Goal: Task Accomplishment & Management: Manage account settings

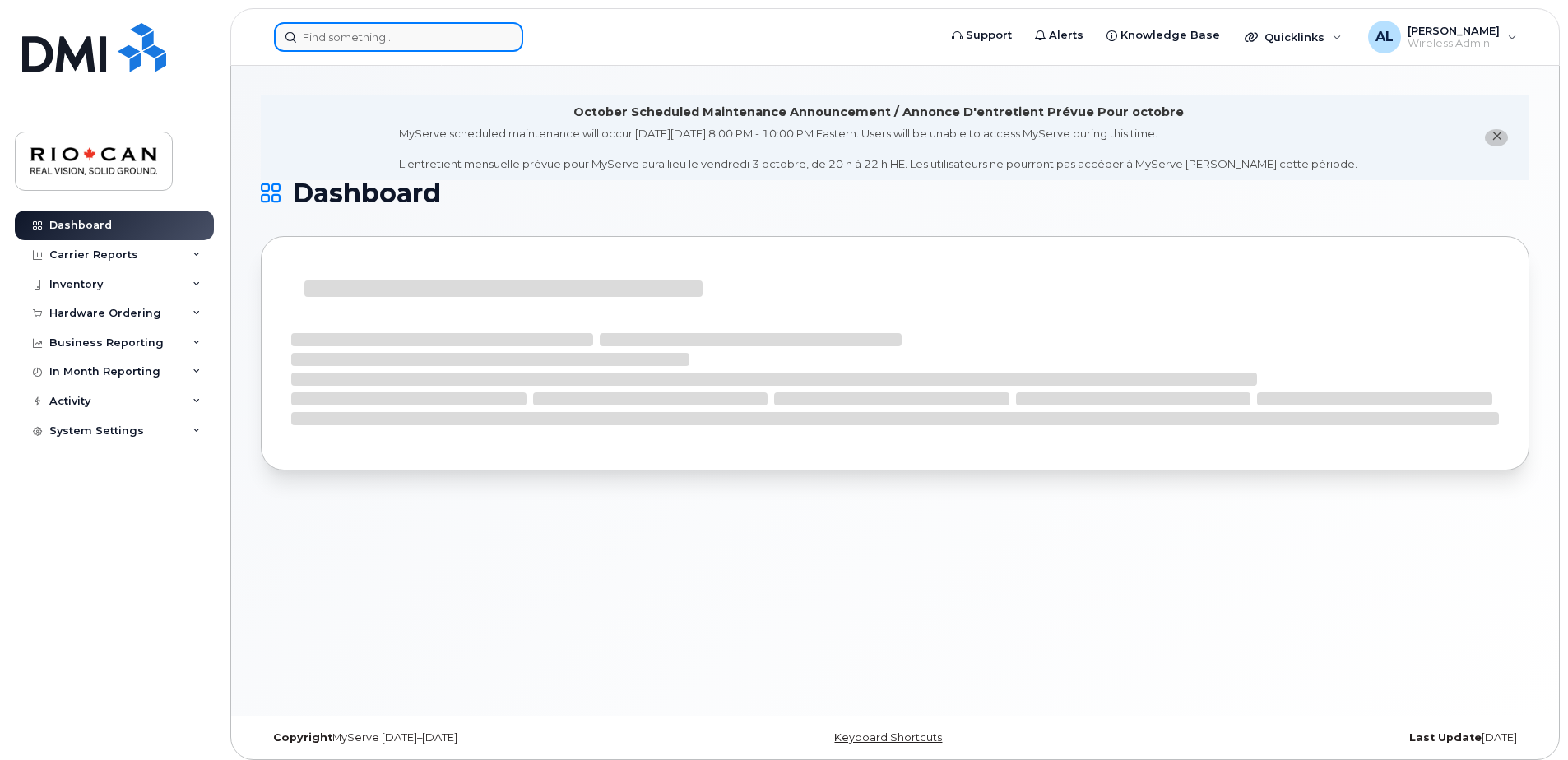
click at [374, 39] on input at bounding box center [399, 37] width 249 height 29
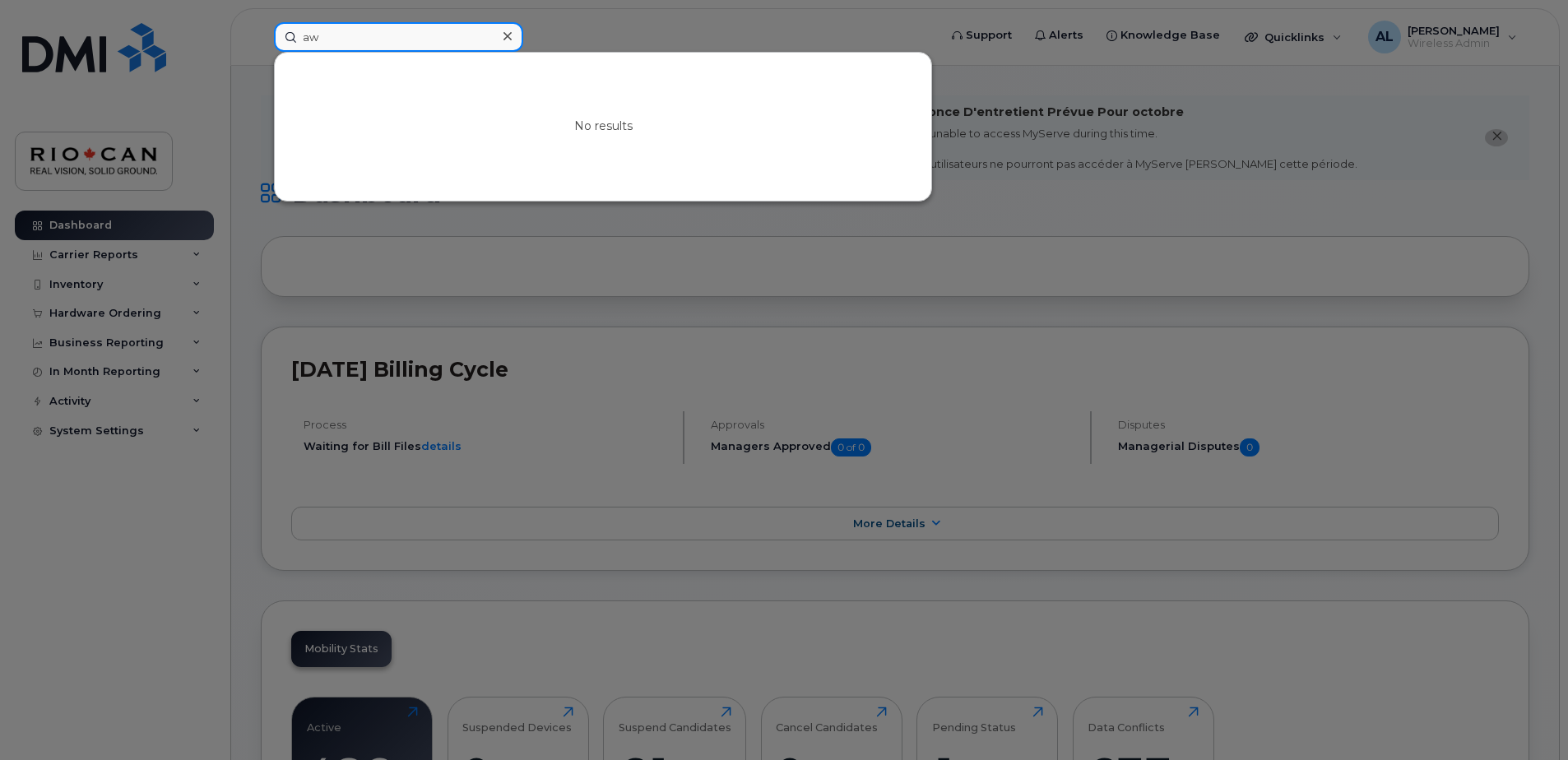
type input "a"
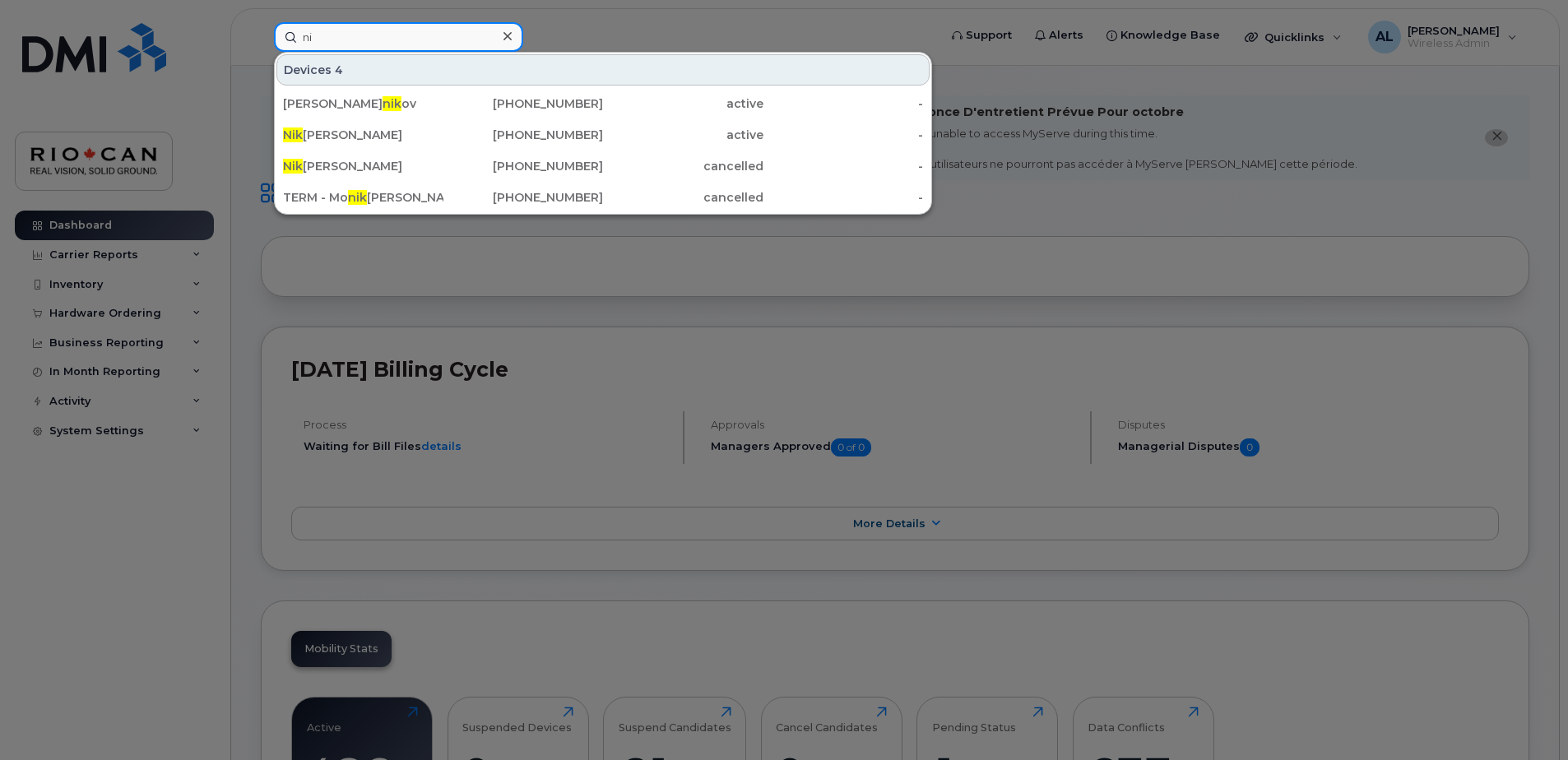
type input "n"
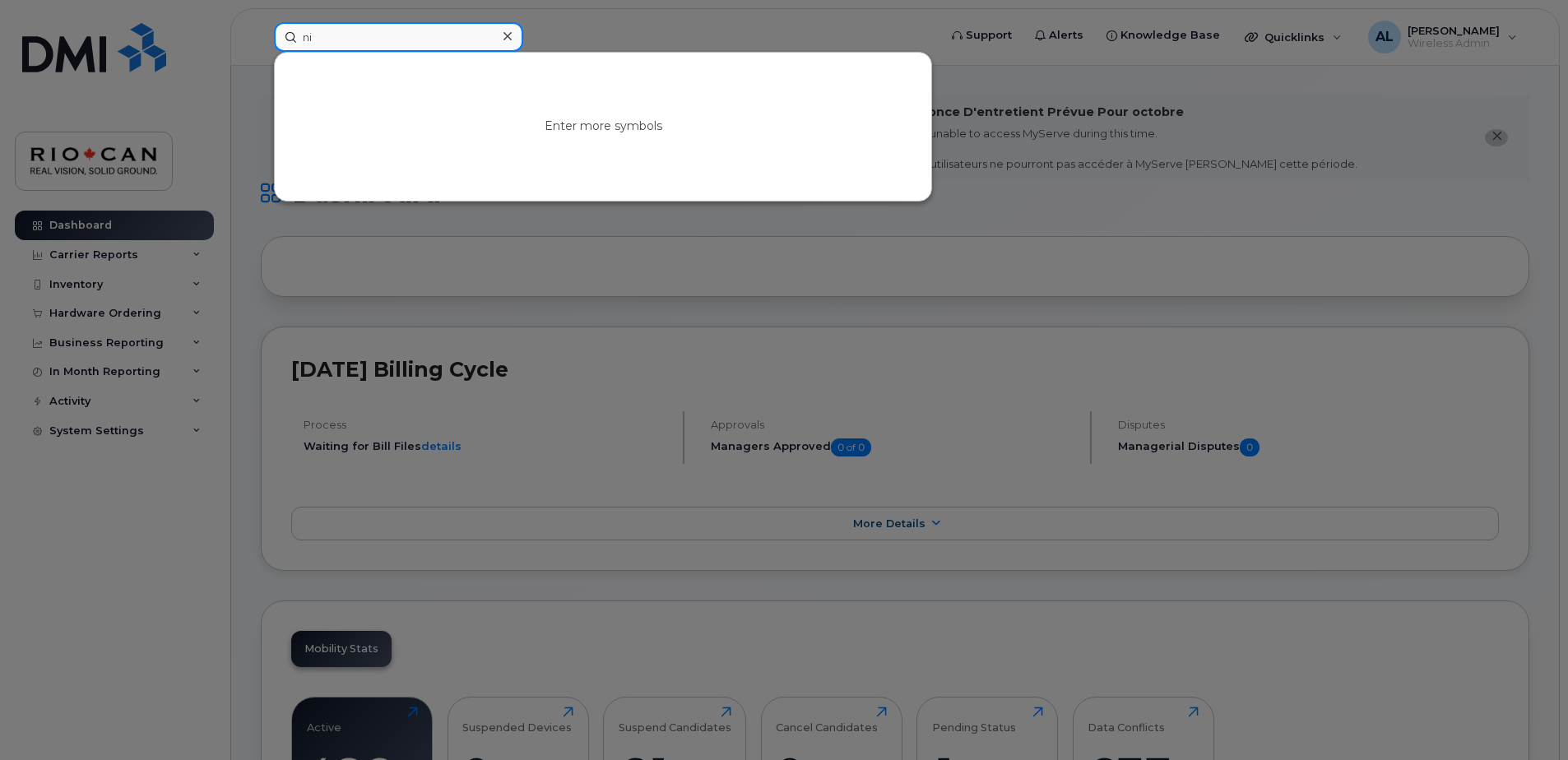
type input "n"
click at [365, 47] on input at bounding box center [399, 37] width 249 height 29
type input "n"
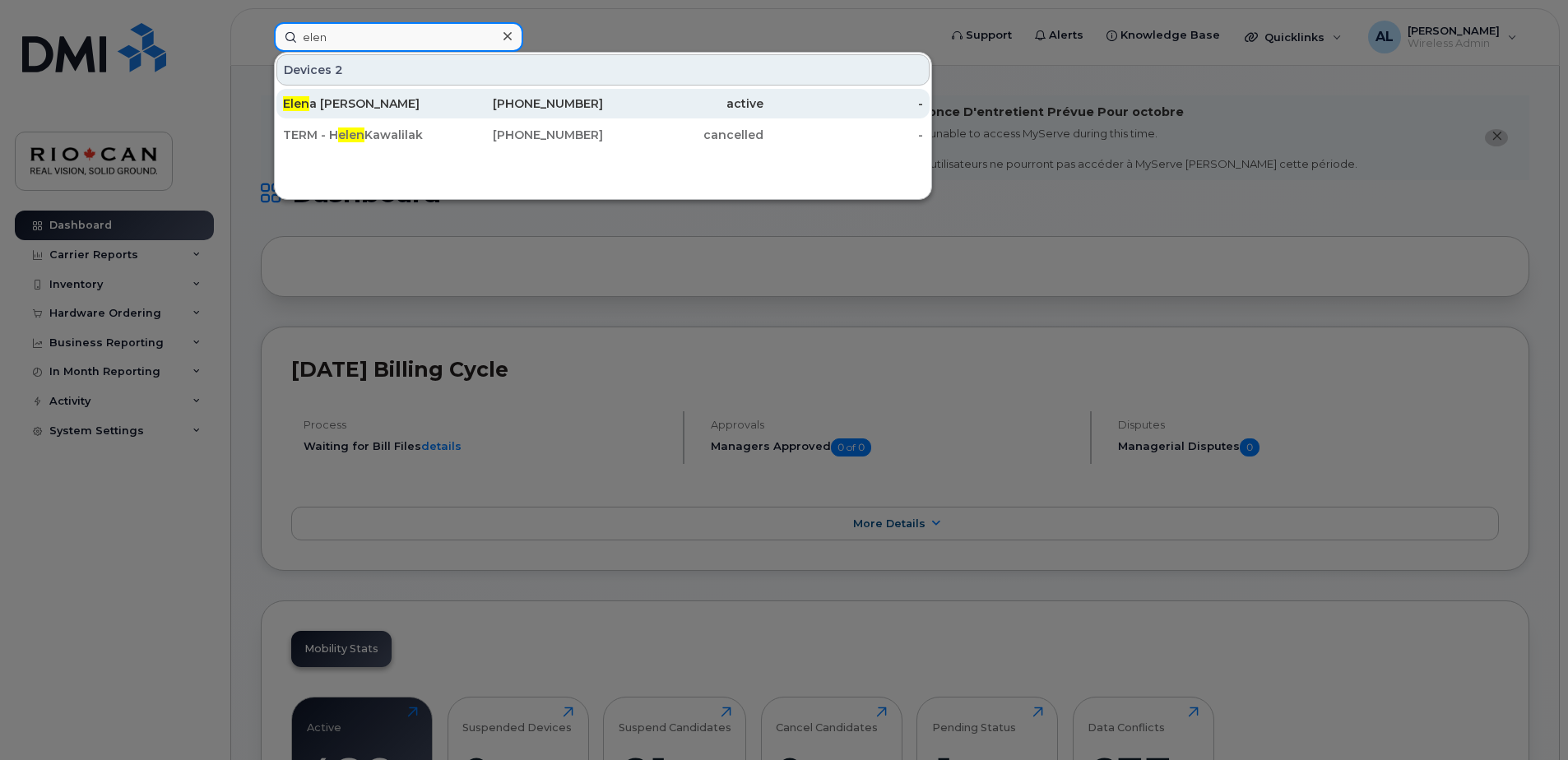
type input "elen"
click at [431, 103] on div "Elen a D'Acunto" at bounding box center [363, 104] width 161 height 17
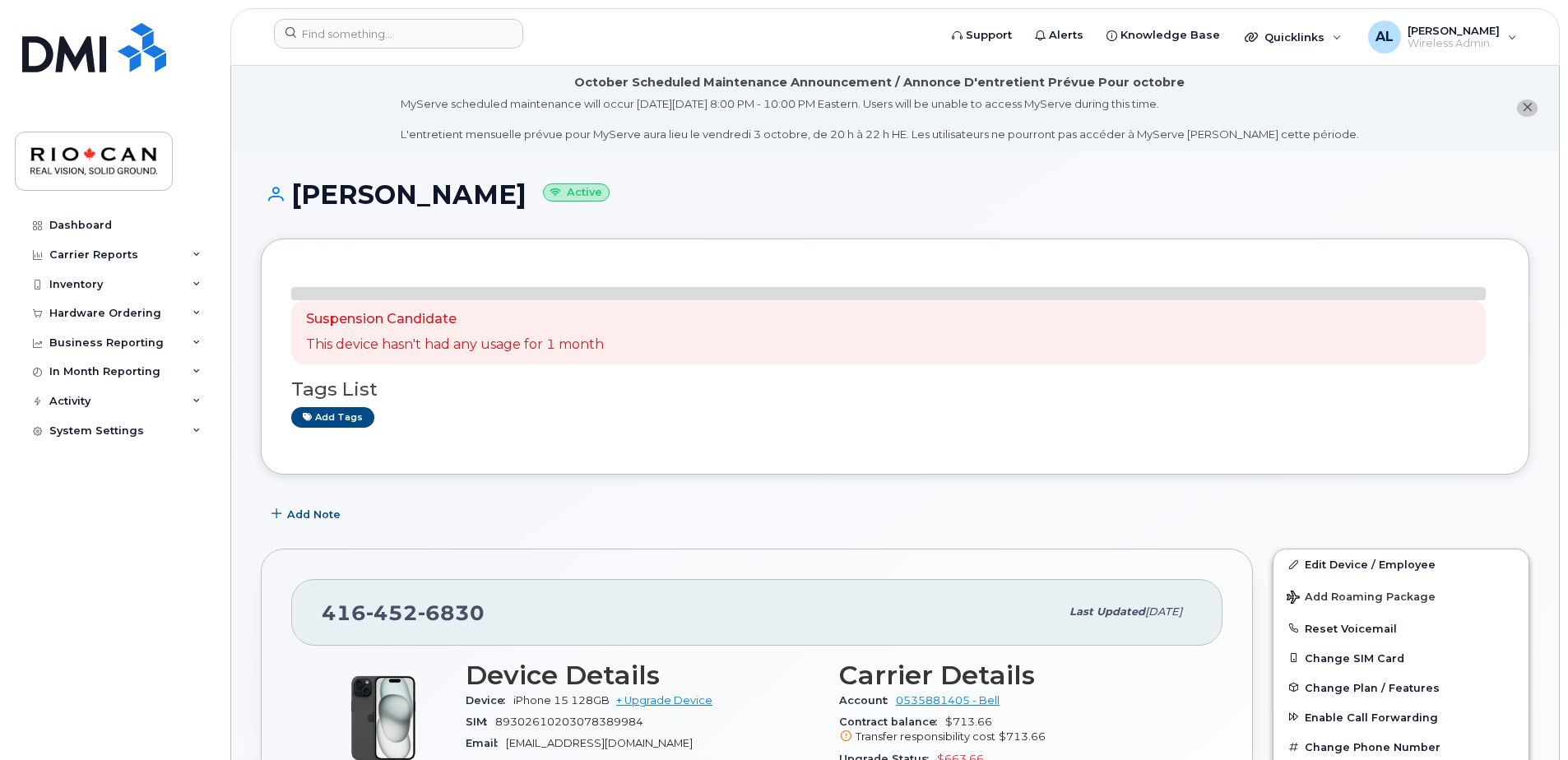
drag, startPoint x: 466, startPoint y: 549, endPoint x: 507, endPoint y: 603, distance: 67.8
click at [506, 602] on div "[PHONE_NUMBER]" at bounding box center [691, 611] width 738 height 34
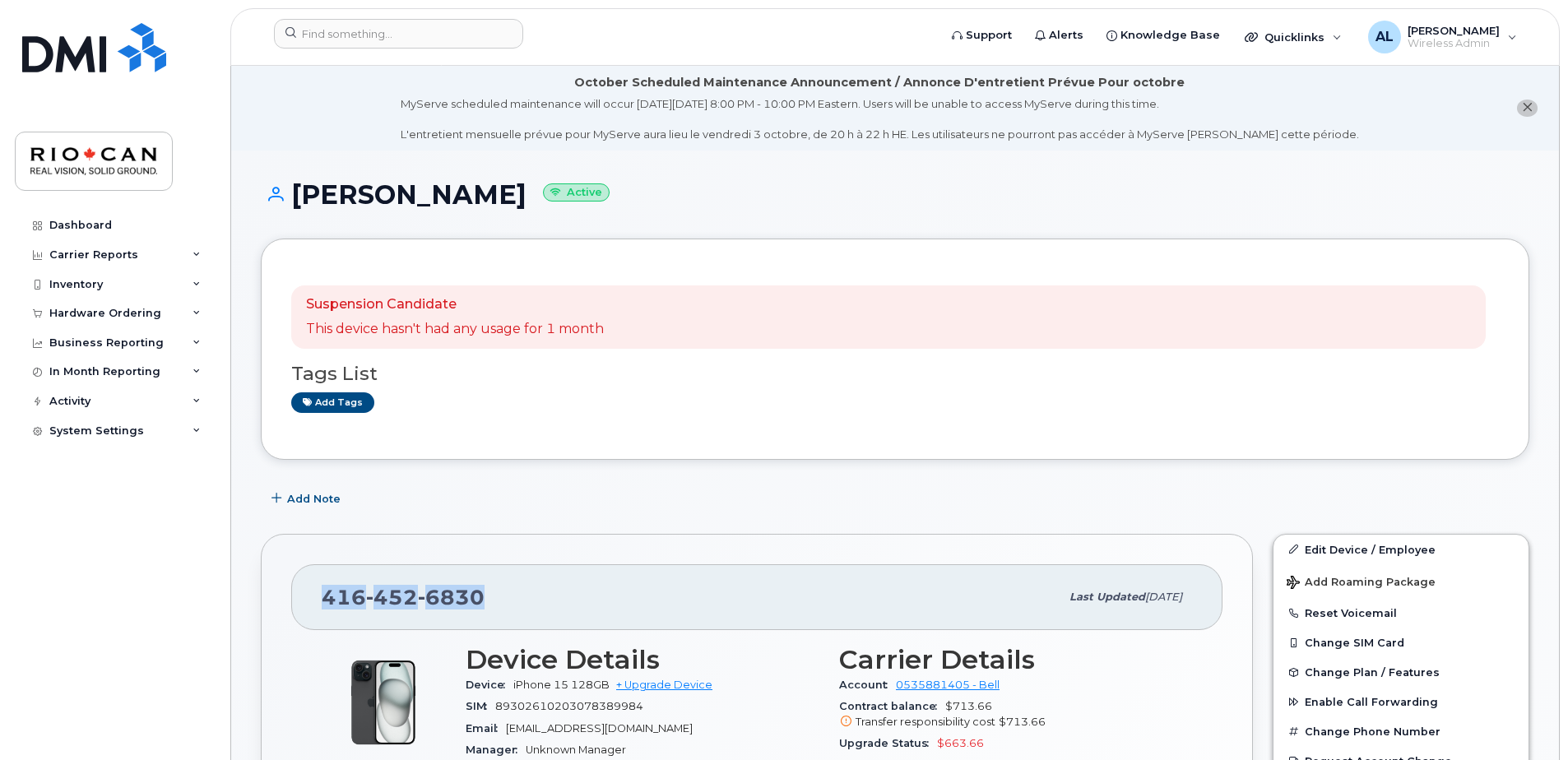
drag, startPoint x: 499, startPoint y: 603, endPoint x: 317, endPoint y: 614, distance: 182.3
click at [317, 614] on div "[PHONE_NUMBER] Last updated [DATE]" at bounding box center [757, 597] width 932 height 66
copy span "[PHONE_NUMBER]"
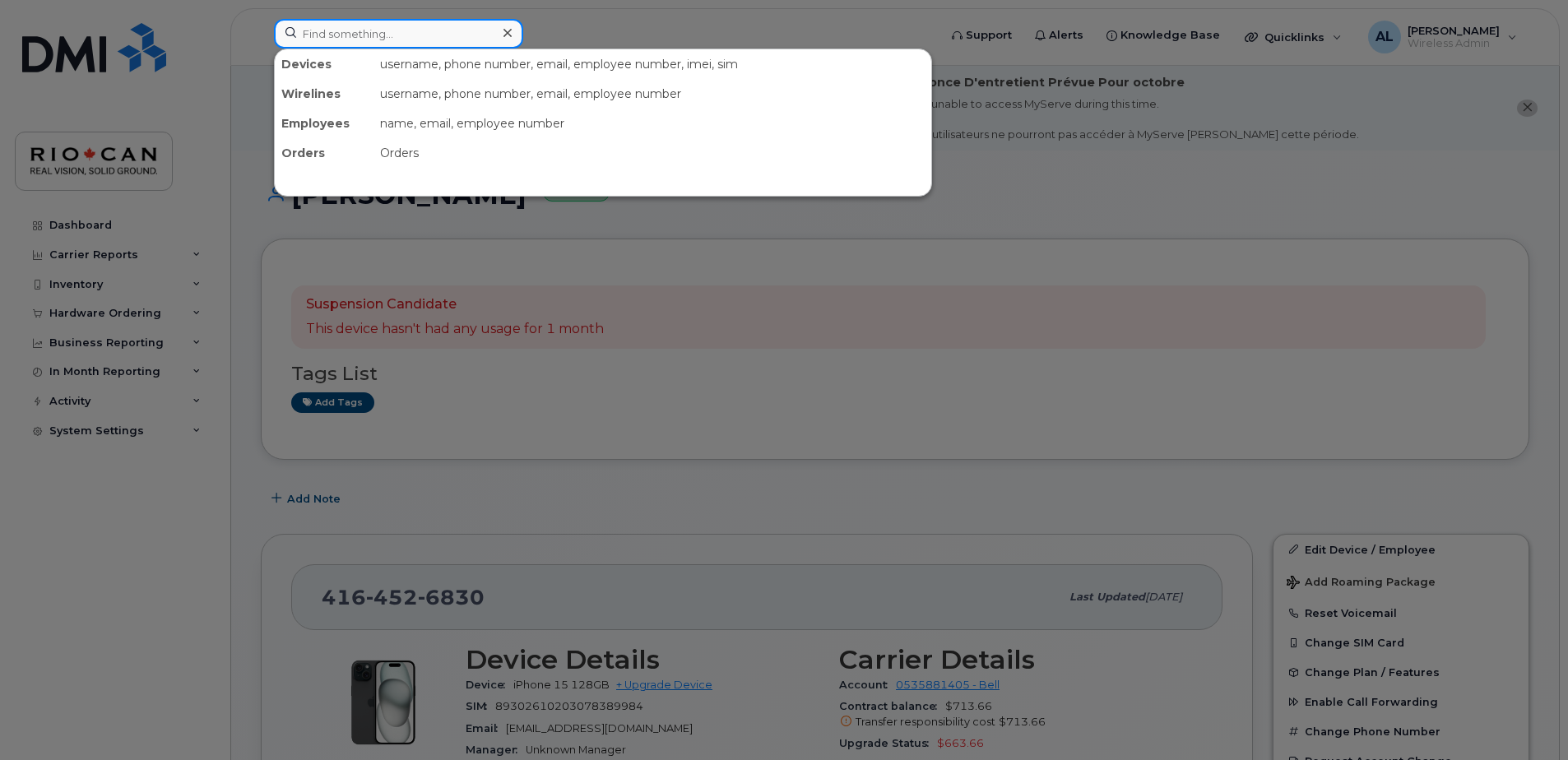
click at [446, 42] on input at bounding box center [399, 33] width 249 height 29
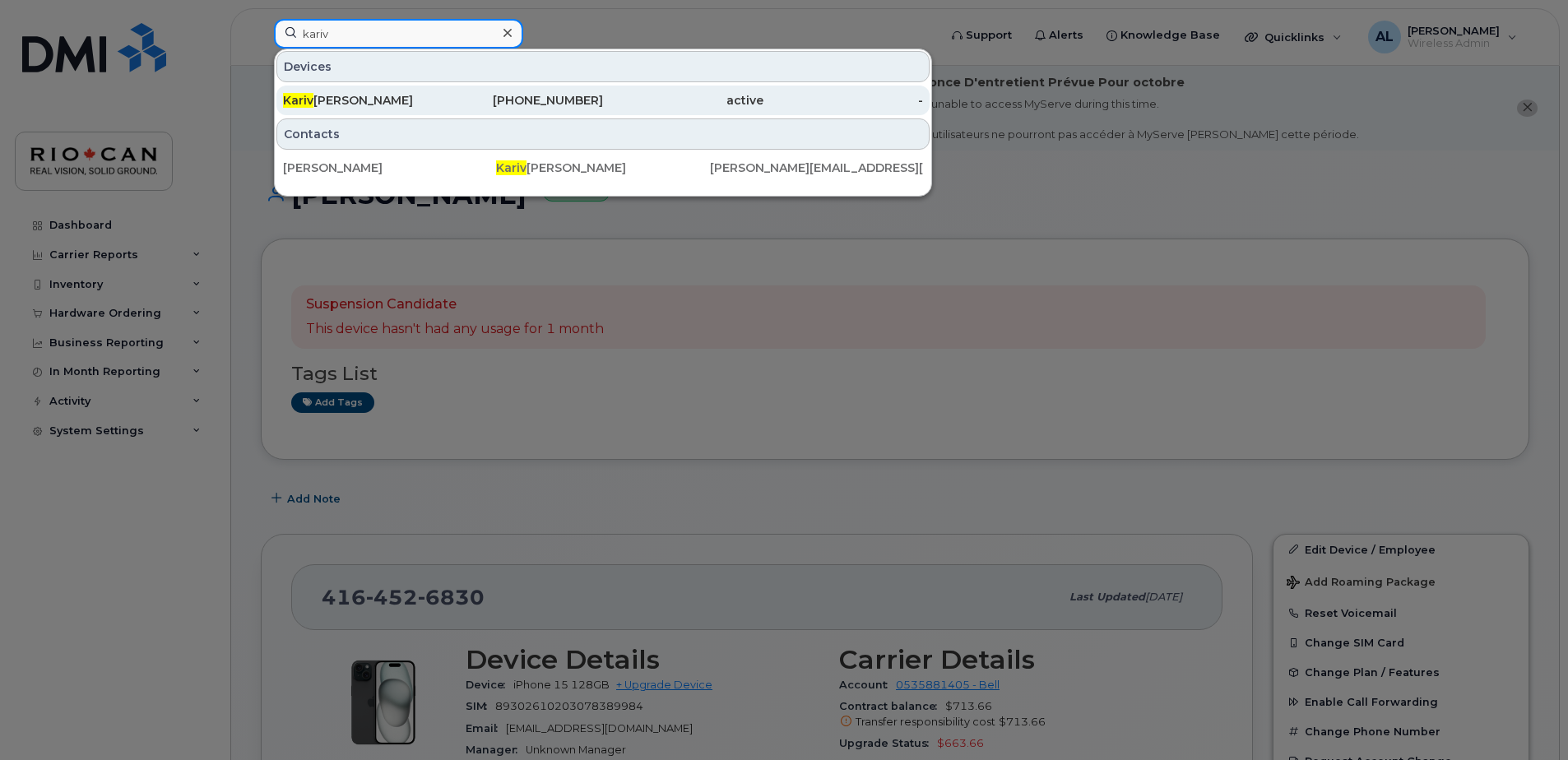
type input "kariv"
click at [511, 96] on div "[PHONE_NUMBER]" at bounding box center [524, 100] width 161 height 17
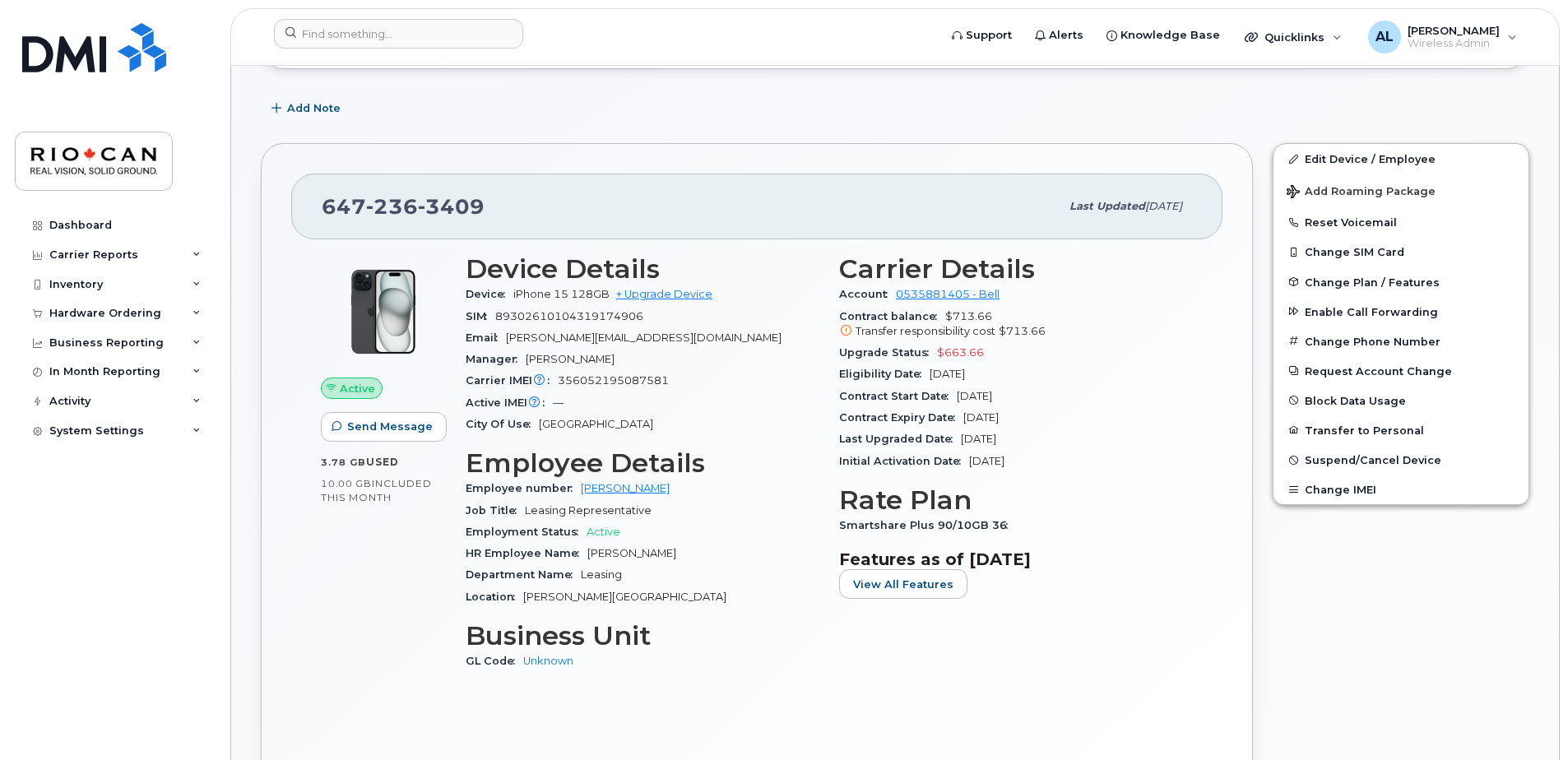
scroll to position [329, 0]
click at [1387, 462] on span "Suspend/Cancel Device" at bounding box center [1373, 459] width 136 height 13
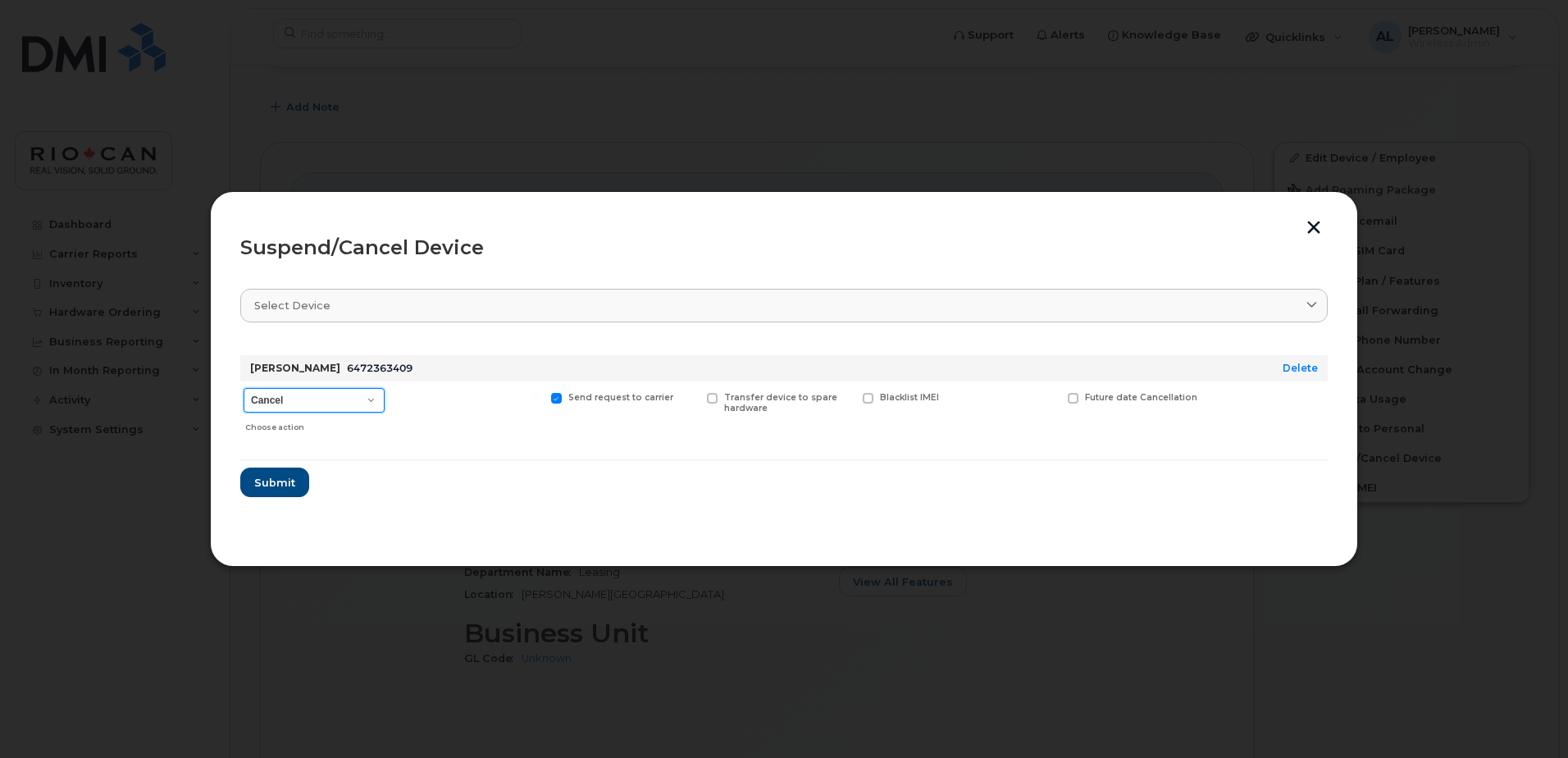
click at [318, 402] on select "Cancel Suspend - Extend Suspension Suspend - Reduced Rate Suspend - Full Rate S…" at bounding box center [313, 400] width 141 height 25
select select "[object Object]"
click at [243, 388] on select "Cancel Suspend - Extend Suspension Suspend - Reduced Rate Suspend - Full Rate S…" at bounding box center [313, 400] width 141 height 25
click at [974, 400] on span at bounding box center [970, 398] width 11 height 11
click at [954, 400] on input "New Username" at bounding box center [949, 397] width 8 height 8
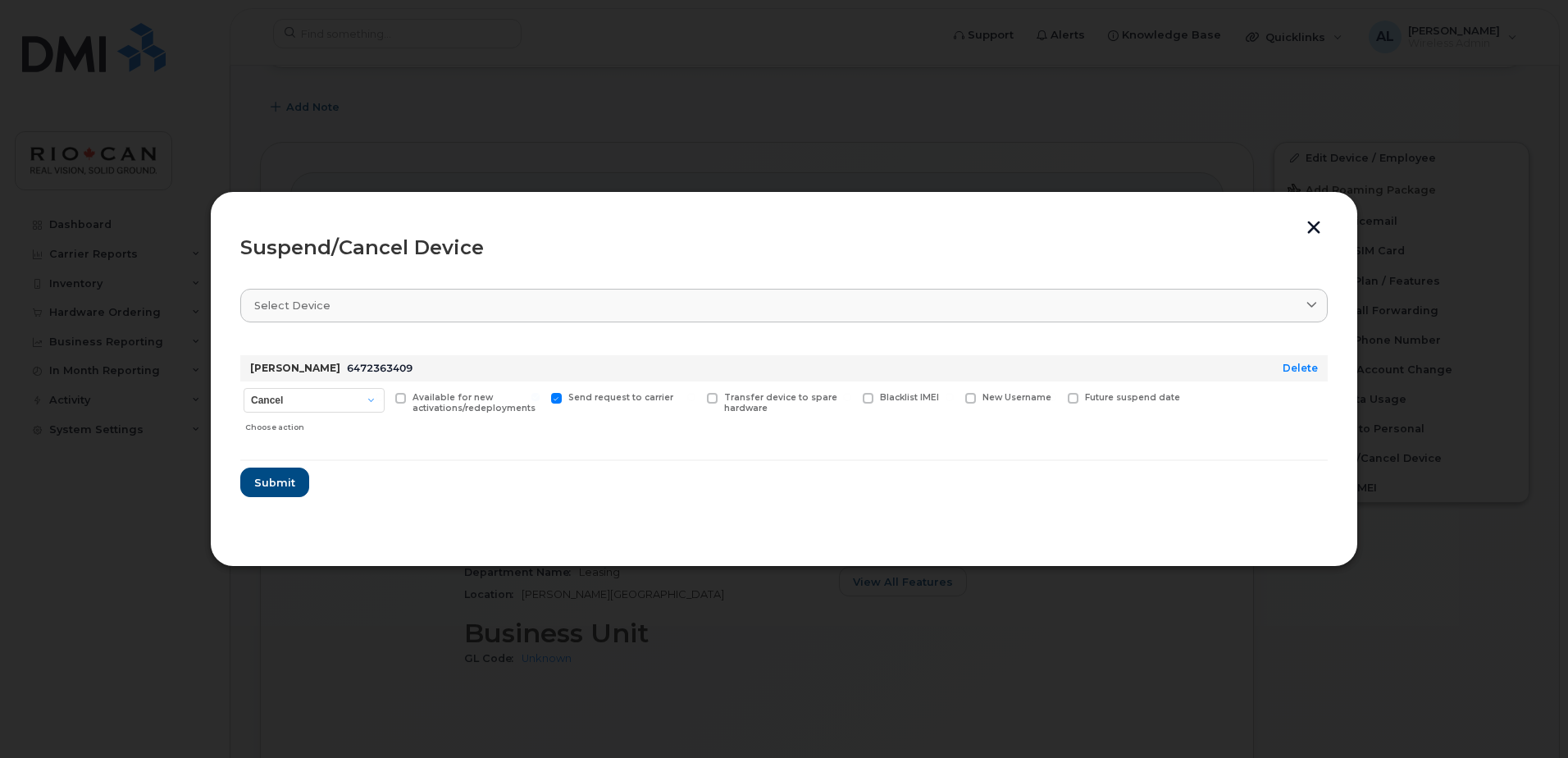
checkbox input "true"
click at [982, 425] on input "text" at bounding box center [1011, 423] width 92 height 29
click at [564, 136] on div at bounding box center [784, 379] width 1568 height 758
